Goal: Information Seeking & Learning: Learn about a topic

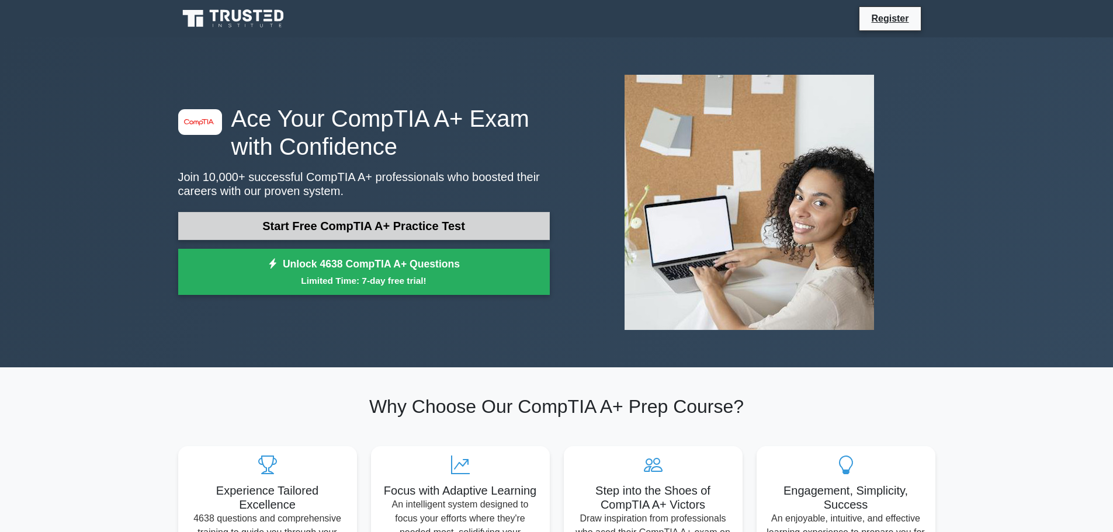
click at [483, 228] on link "Start Free CompTIA A+ Practice Test" at bounding box center [364, 226] width 372 height 28
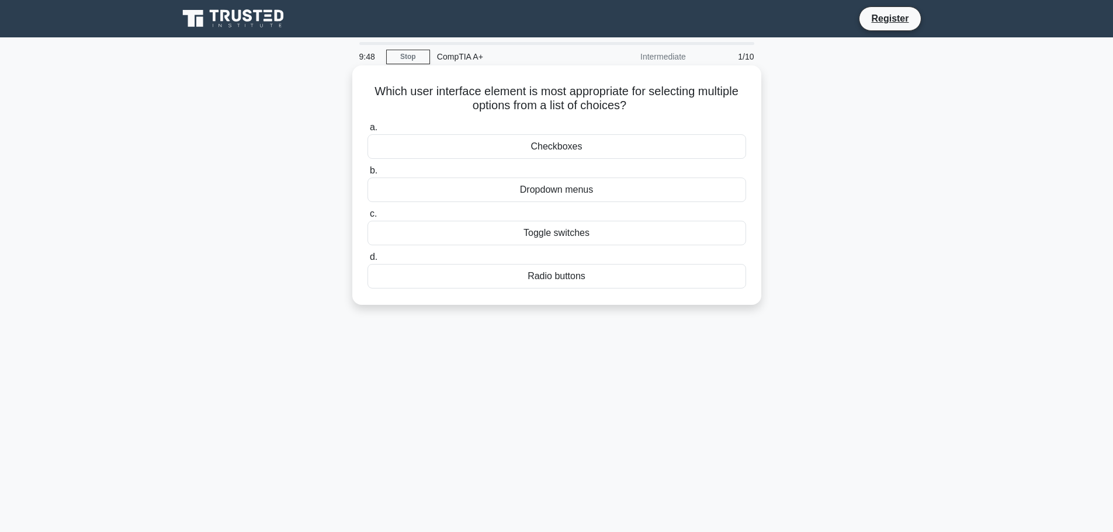
click at [667, 148] on div "Checkboxes" at bounding box center [557, 146] width 379 height 25
click at [368, 131] on input "a. Checkboxes" at bounding box center [368, 128] width 0 height 8
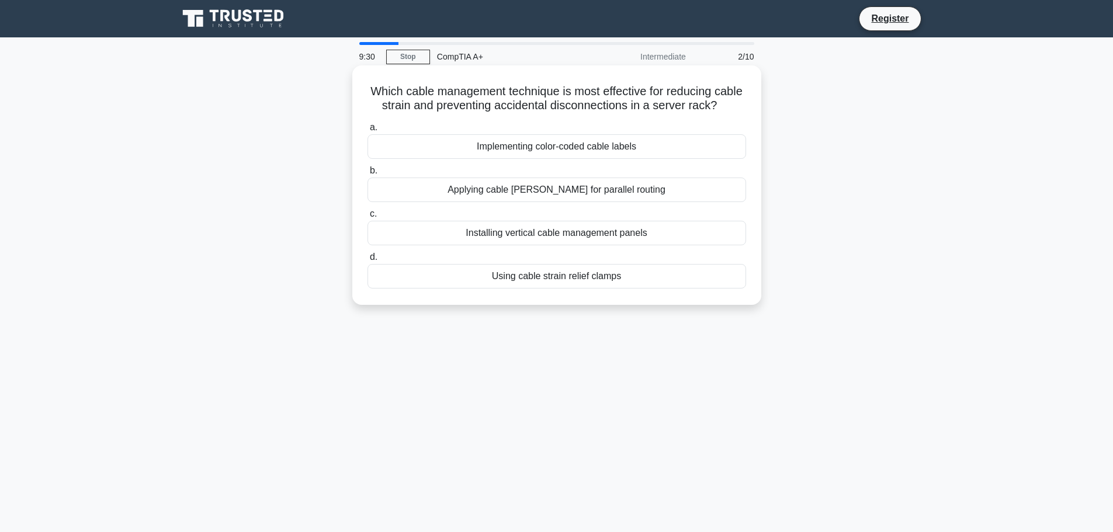
click at [640, 245] on div "Installing vertical cable management panels" at bounding box center [557, 233] width 379 height 25
click at [368, 218] on input "c. Installing vertical cable management panels" at bounding box center [368, 214] width 0 height 8
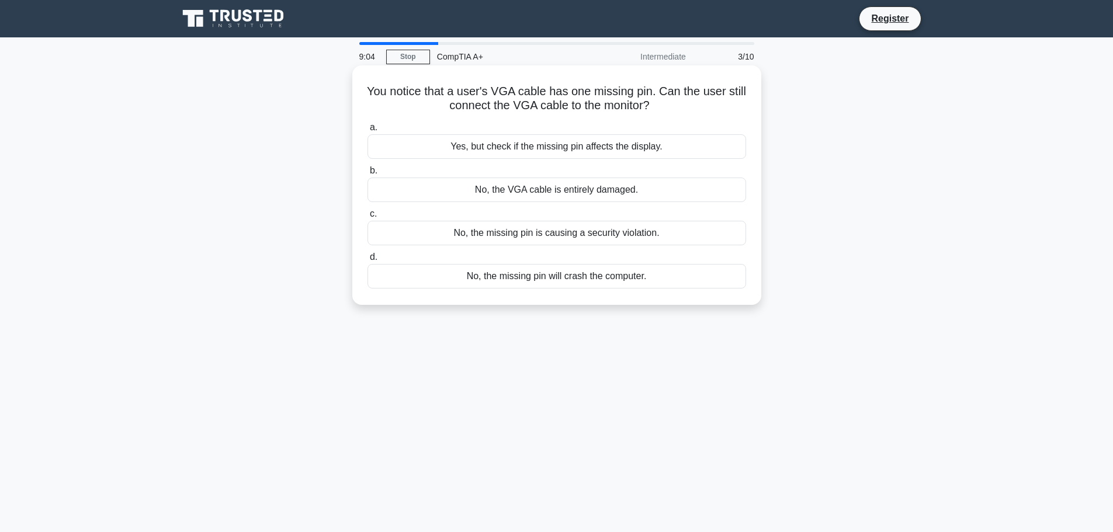
click at [655, 193] on div "No, the VGA cable is entirely damaged." at bounding box center [557, 190] width 379 height 25
click at [368, 175] on input "b. No, the VGA cable is entirely damaged." at bounding box center [368, 171] width 0 height 8
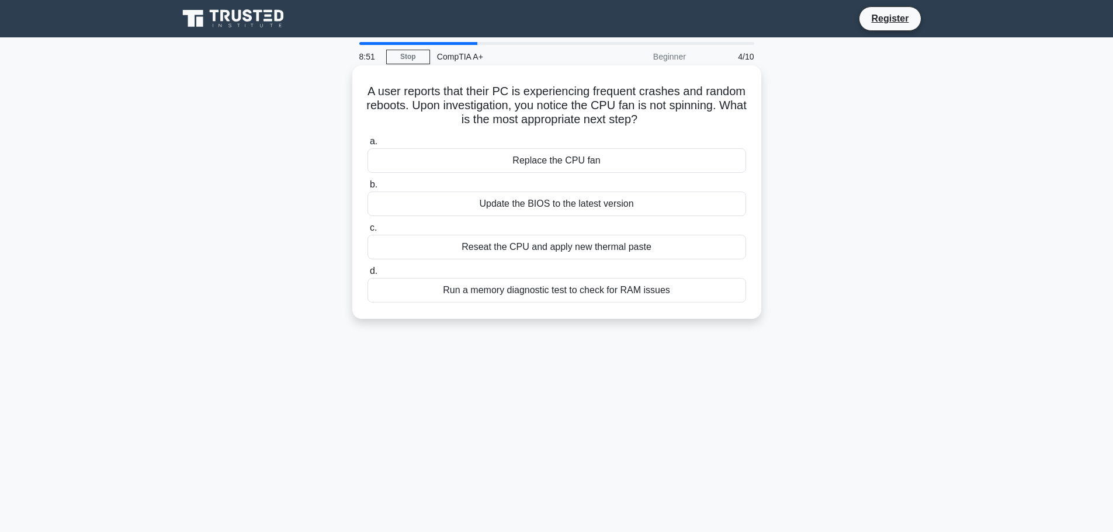
click at [642, 163] on div "Replace the CPU fan" at bounding box center [557, 160] width 379 height 25
click at [368, 146] on input "a. Replace the CPU fan" at bounding box center [368, 142] width 0 height 8
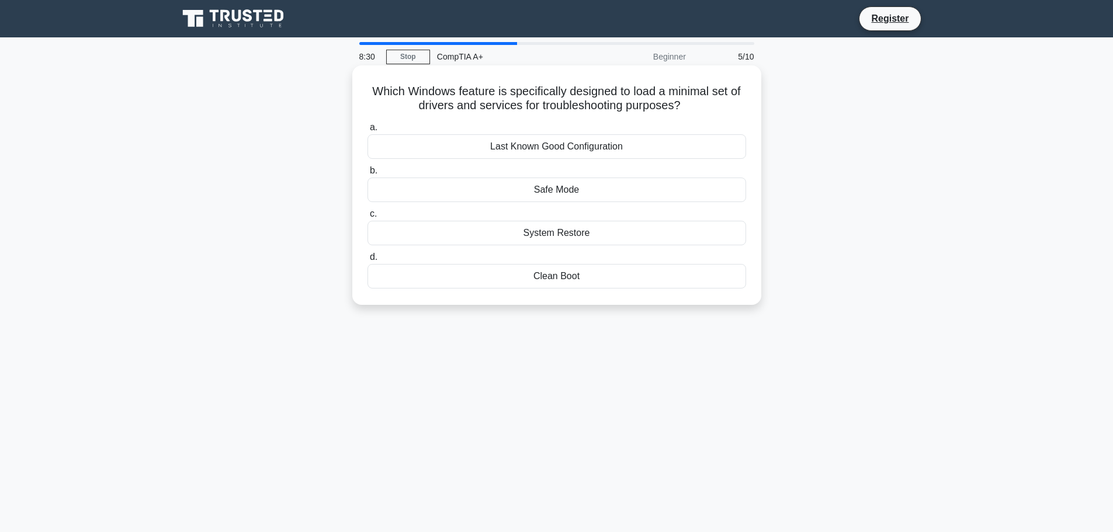
click at [645, 189] on div "Safe Mode" at bounding box center [557, 190] width 379 height 25
click at [368, 175] on input "b. Safe Mode" at bounding box center [368, 171] width 0 height 8
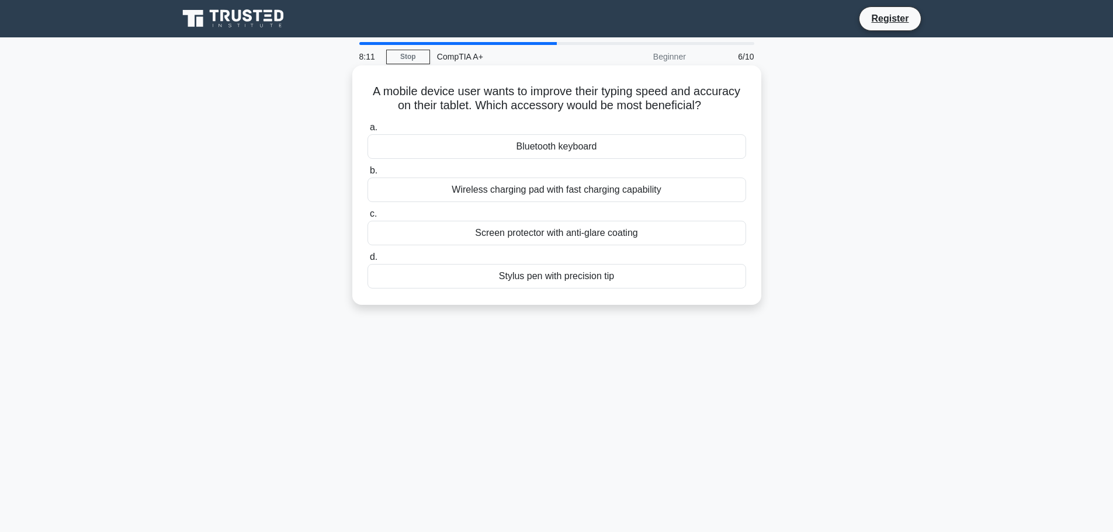
click at [654, 150] on div "Bluetooth keyboard" at bounding box center [557, 146] width 379 height 25
click at [368, 131] on input "a. Bluetooth keyboard" at bounding box center [368, 128] width 0 height 8
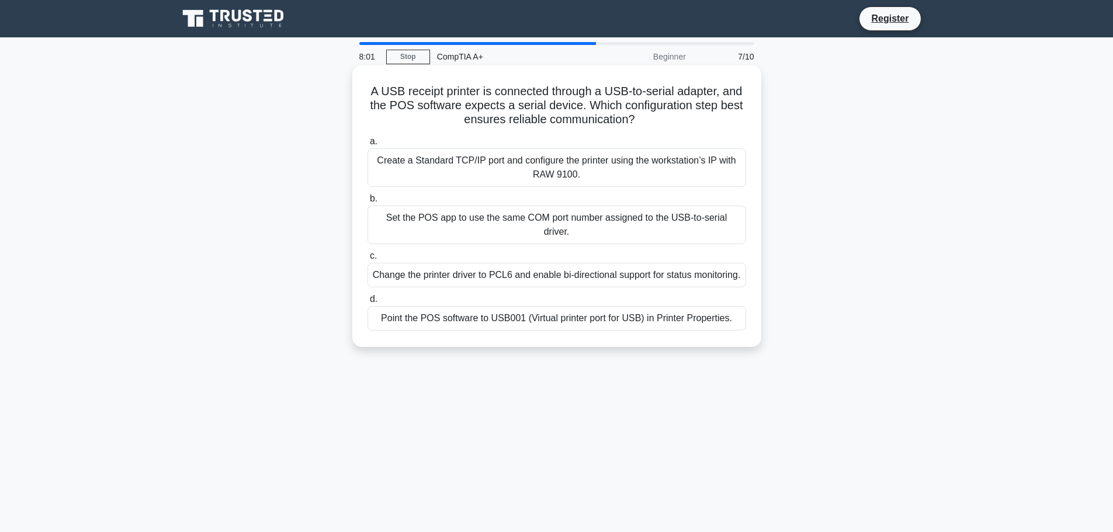
click at [663, 175] on div "Create a Standard TCP/IP port and configure the printer using the workstation’s…" at bounding box center [557, 167] width 379 height 39
click at [368, 146] on input "a. Create a Standard TCP/IP port and configure the printer using the workstatio…" at bounding box center [368, 142] width 0 height 8
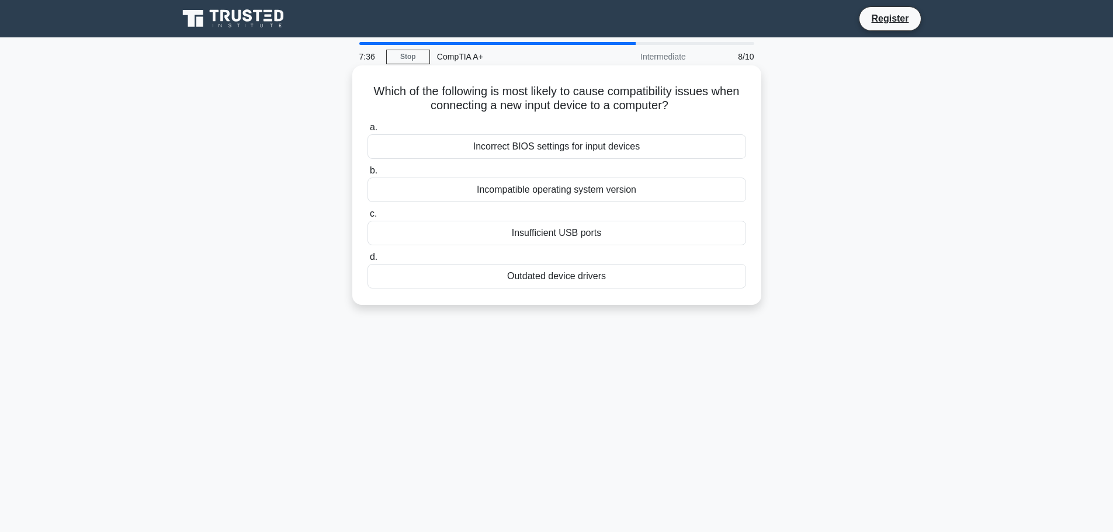
click at [655, 234] on div "Insufficient USB ports" at bounding box center [557, 233] width 379 height 25
click at [368, 218] on input "c. Insufficient USB ports" at bounding box center [368, 214] width 0 height 8
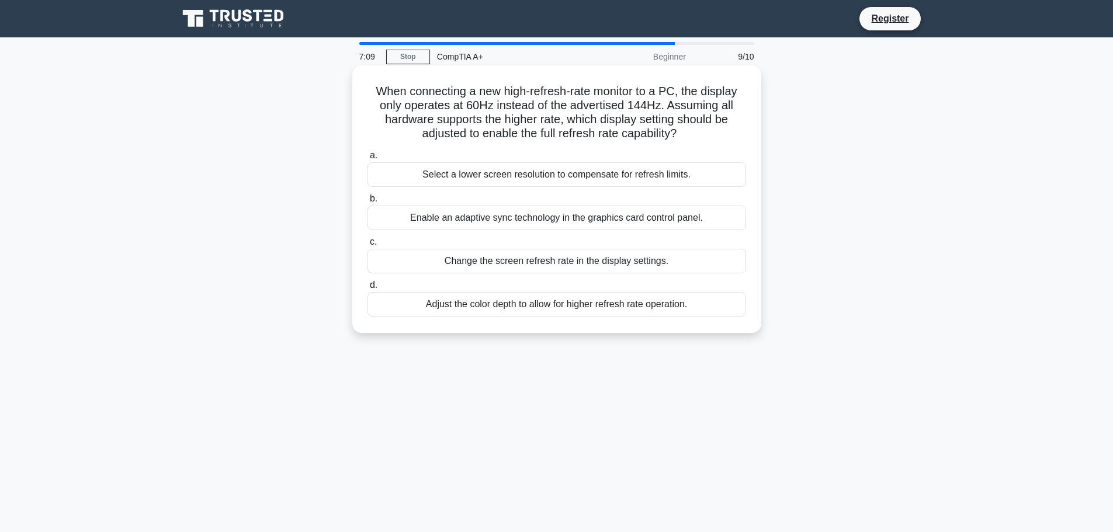
click at [685, 176] on div "Select a lower screen resolution to compensate for refresh limits." at bounding box center [557, 174] width 379 height 25
click at [368, 160] on input "a. Select a lower screen resolution to compensate for refresh limits." at bounding box center [368, 156] width 0 height 8
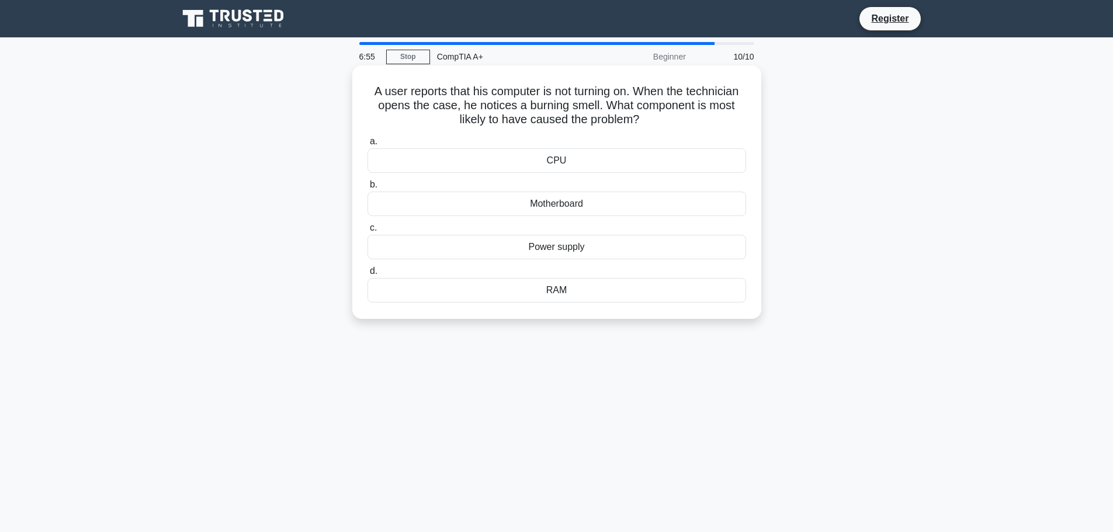
click at [700, 165] on div "CPU" at bounding box center [557, 160] width 379 height 25
click at [368, 146] on input "a. CPU" at bounding box center [368, 142] width 0 height 8
